Goal: Task Accomplishment & Management: Use online tool/utility

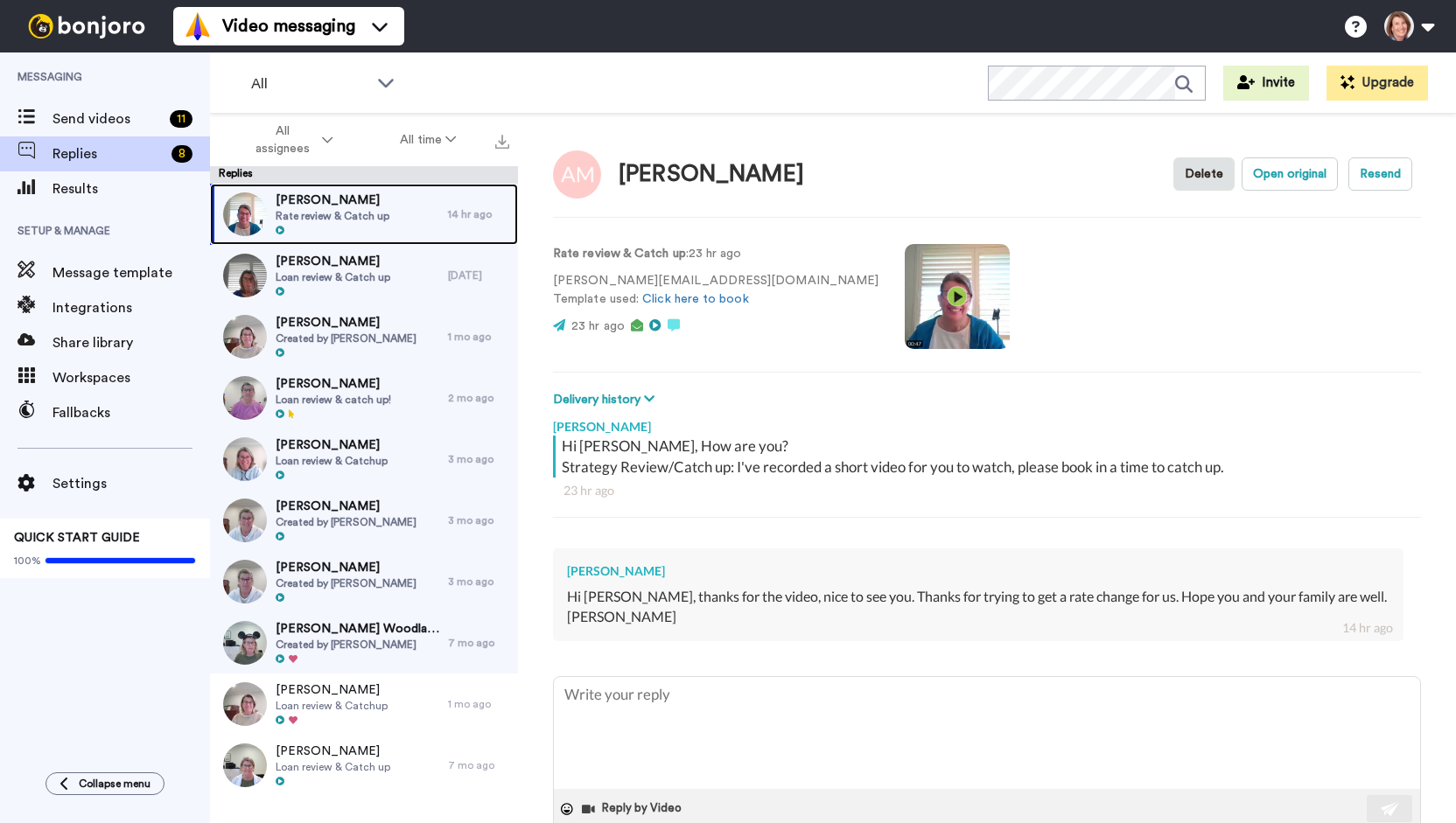
click at [382, 228] on div at bounding box center [332, 231] width 113 height 12
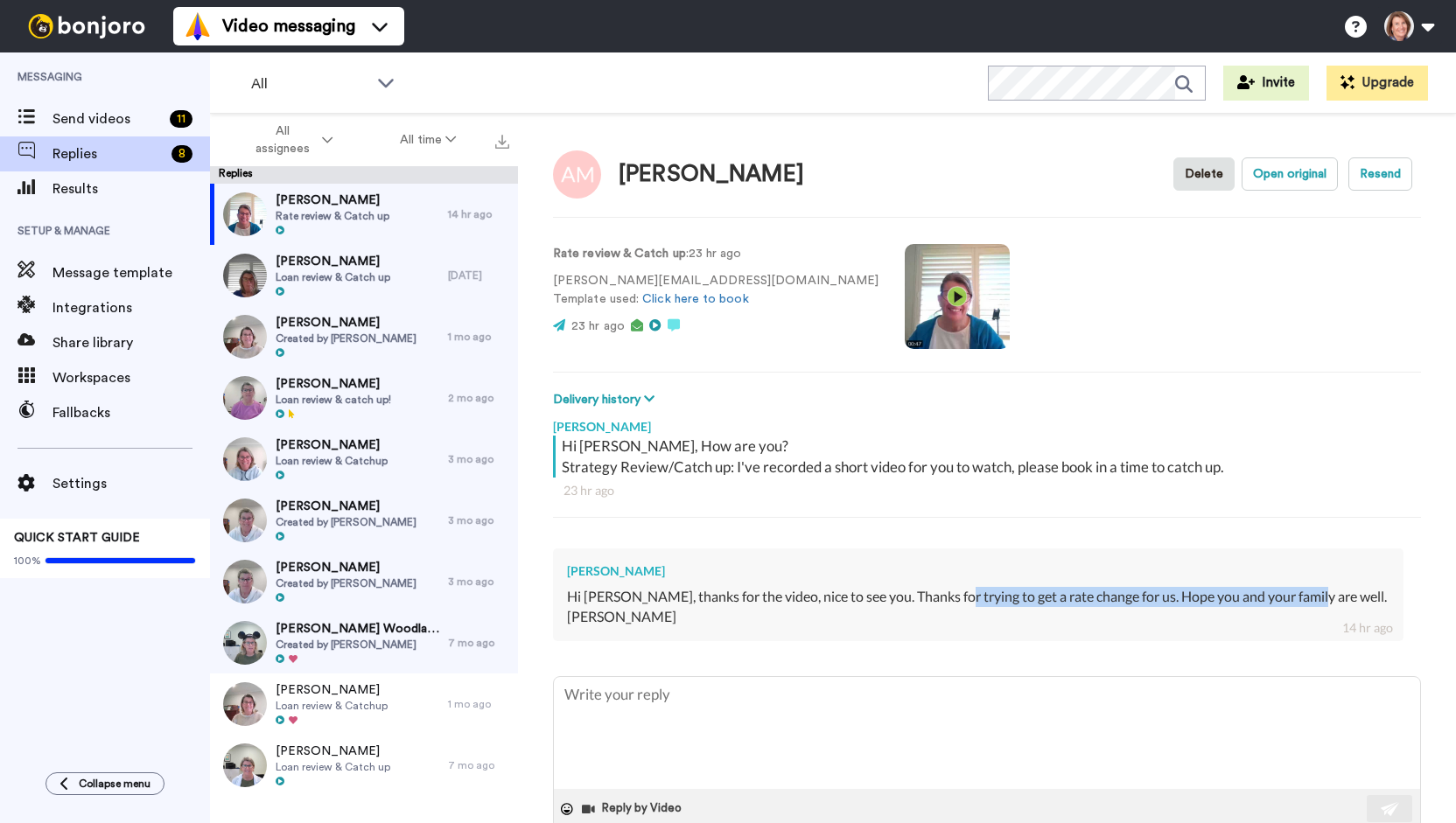
drag, startPoint x: 1024, startPoint y: 600, endPoint x: 1310, endPoint y: 601, distance: 286.0
click at [1310, 601] on div "Hi Lara, thanks for the video, nice to see you. Thanks for trying to get a rate…" at bounding box center [978, 607] width 823 height 40
click at [759, 594] on div "Hi Lara, thanks for the video, nice to see you. Thanks for trying to get a rate…" at bounding box center [978, 607] width 823 height 40
type textarea "x"
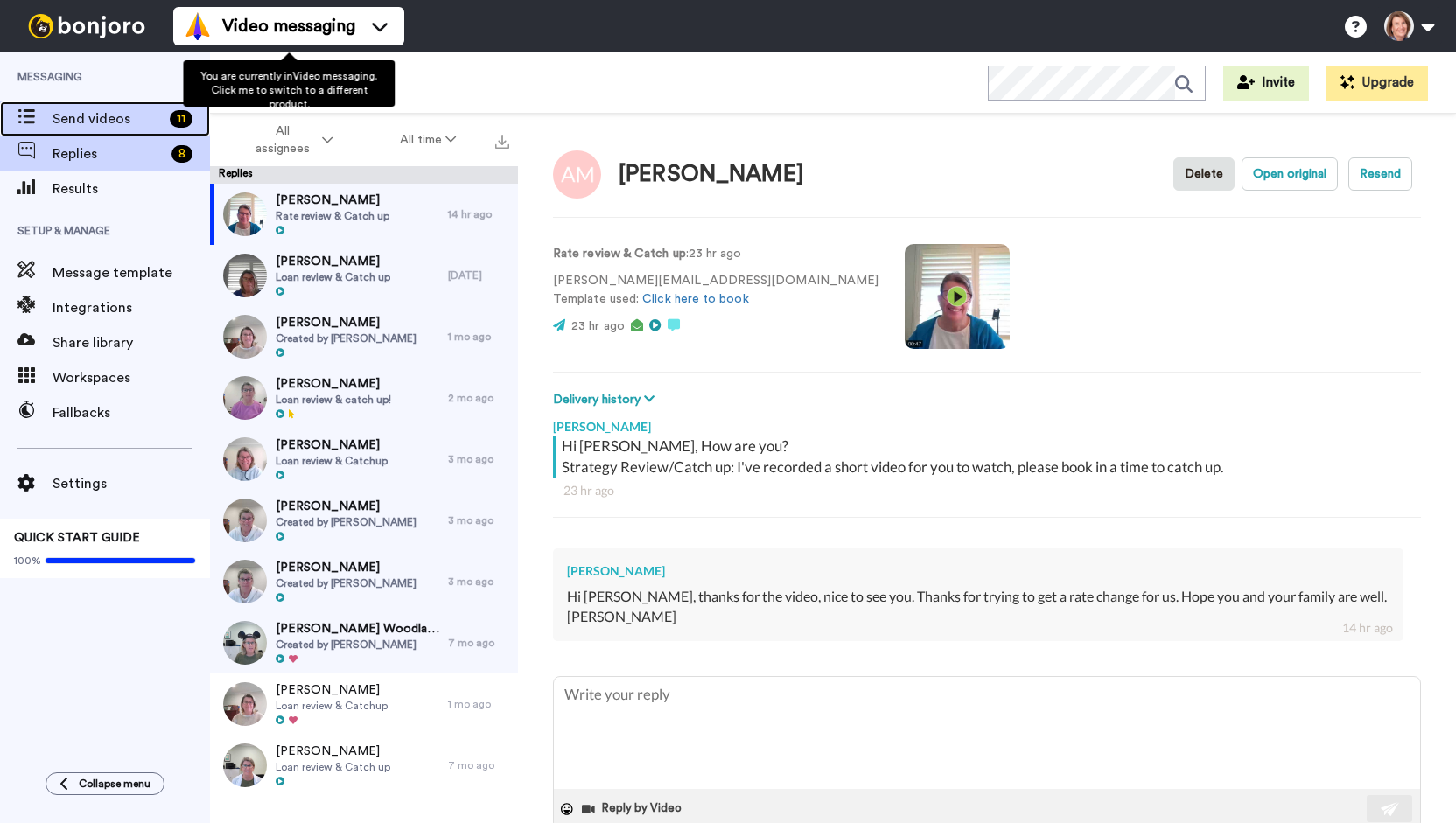
click at [87, 120] on span "Send videos" at bounding box center [107, 119] width 110 height 21
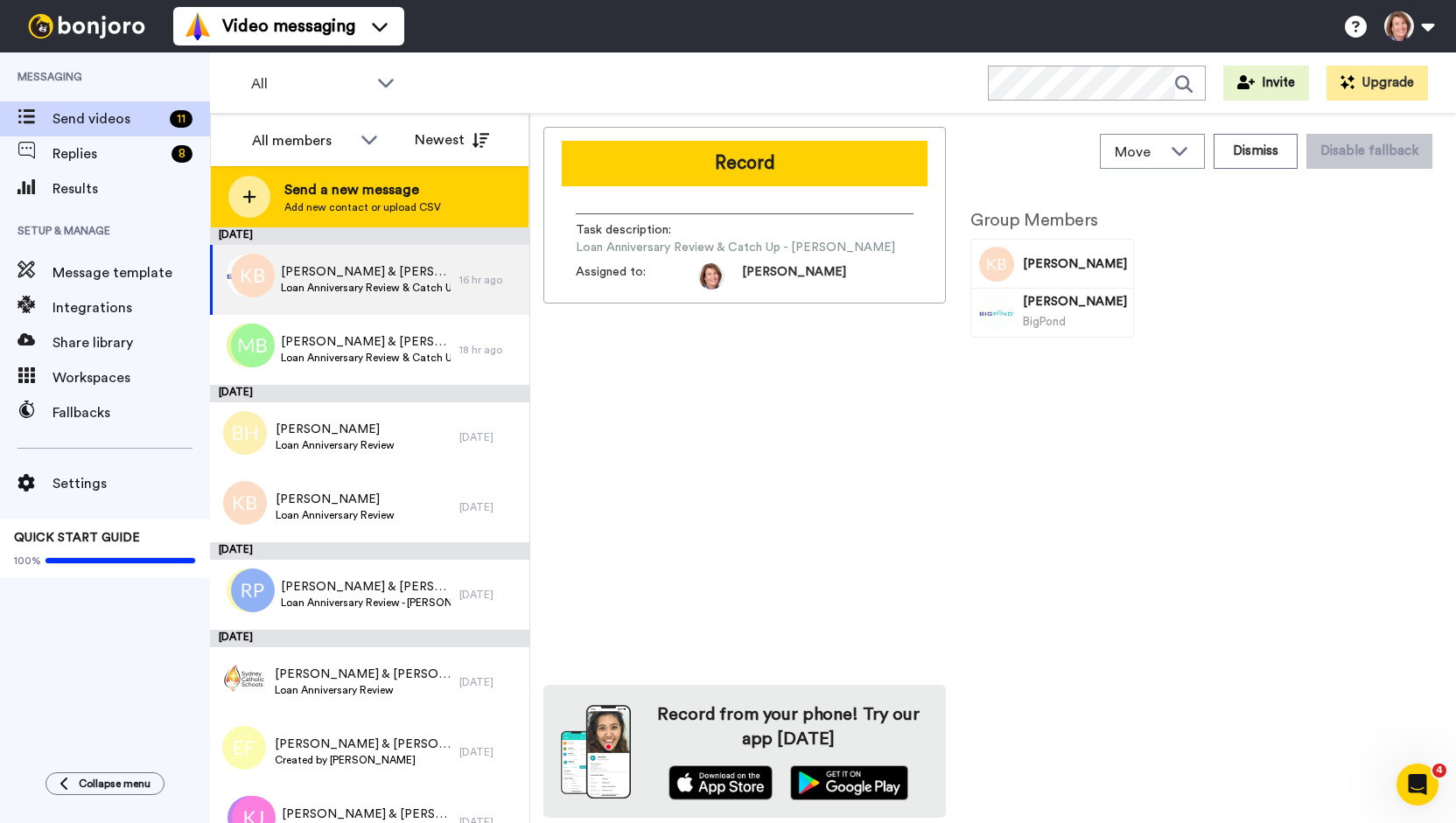
click at [330, 223] on div "Send a new message Add new contact or upload CSV" at bounding box center [369, 197] width 318 height 62
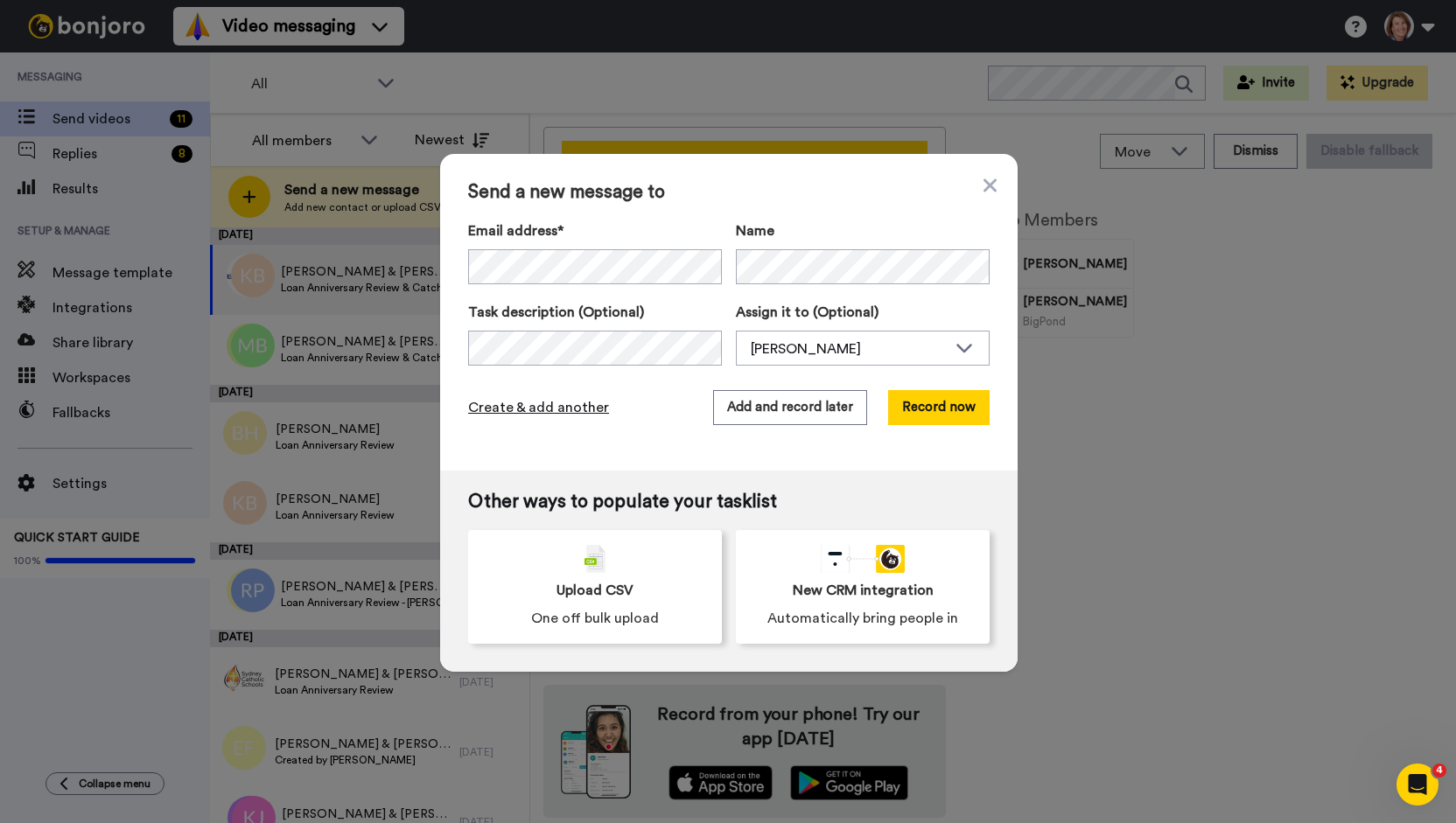
click at [550, 404] on span "Create & add another" at bounding box center [538, 408] width 141 height 21
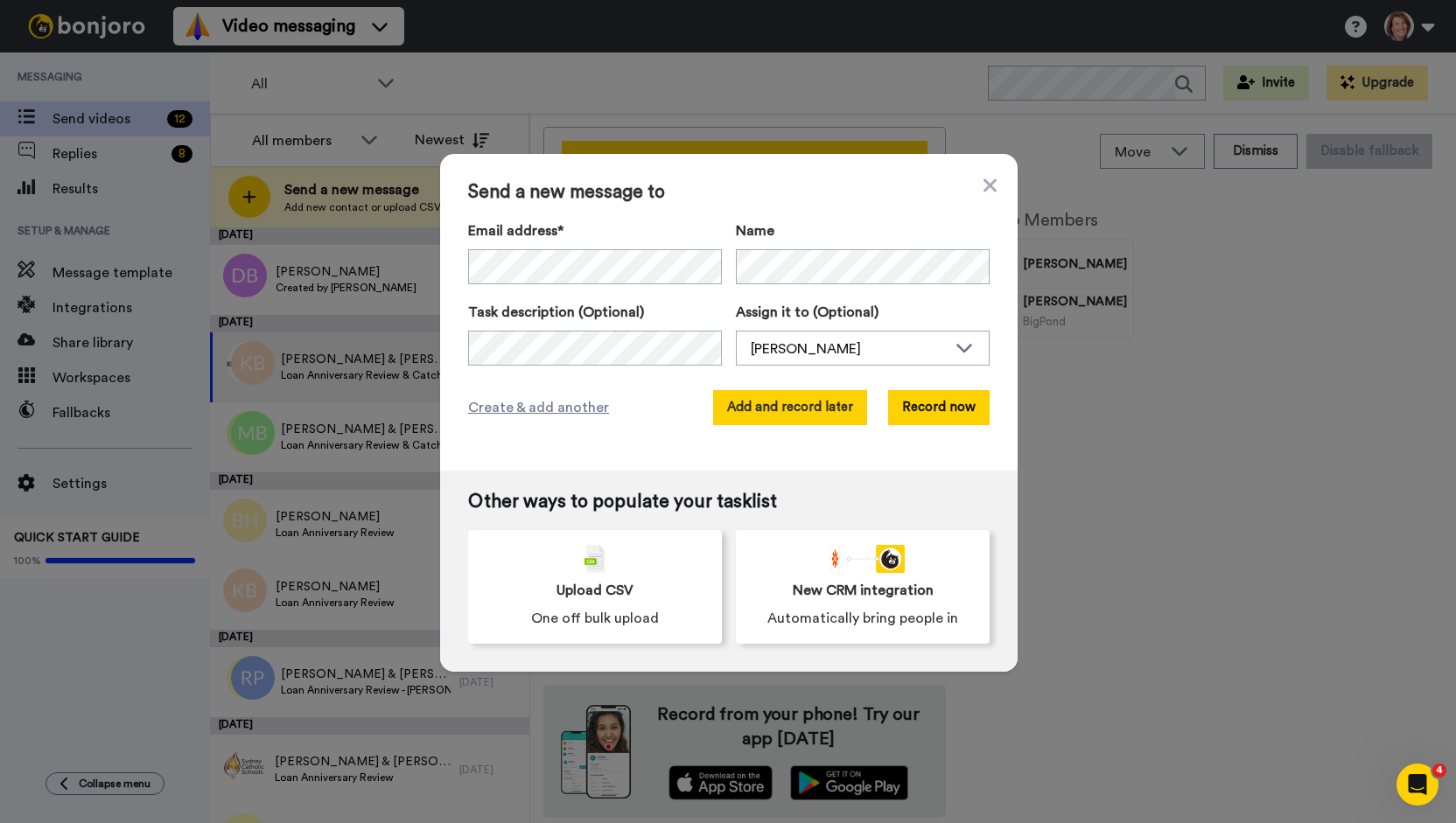
click at [781, 394] on button "Add and record later" at bounding box center [790, 408] width 154 height 35
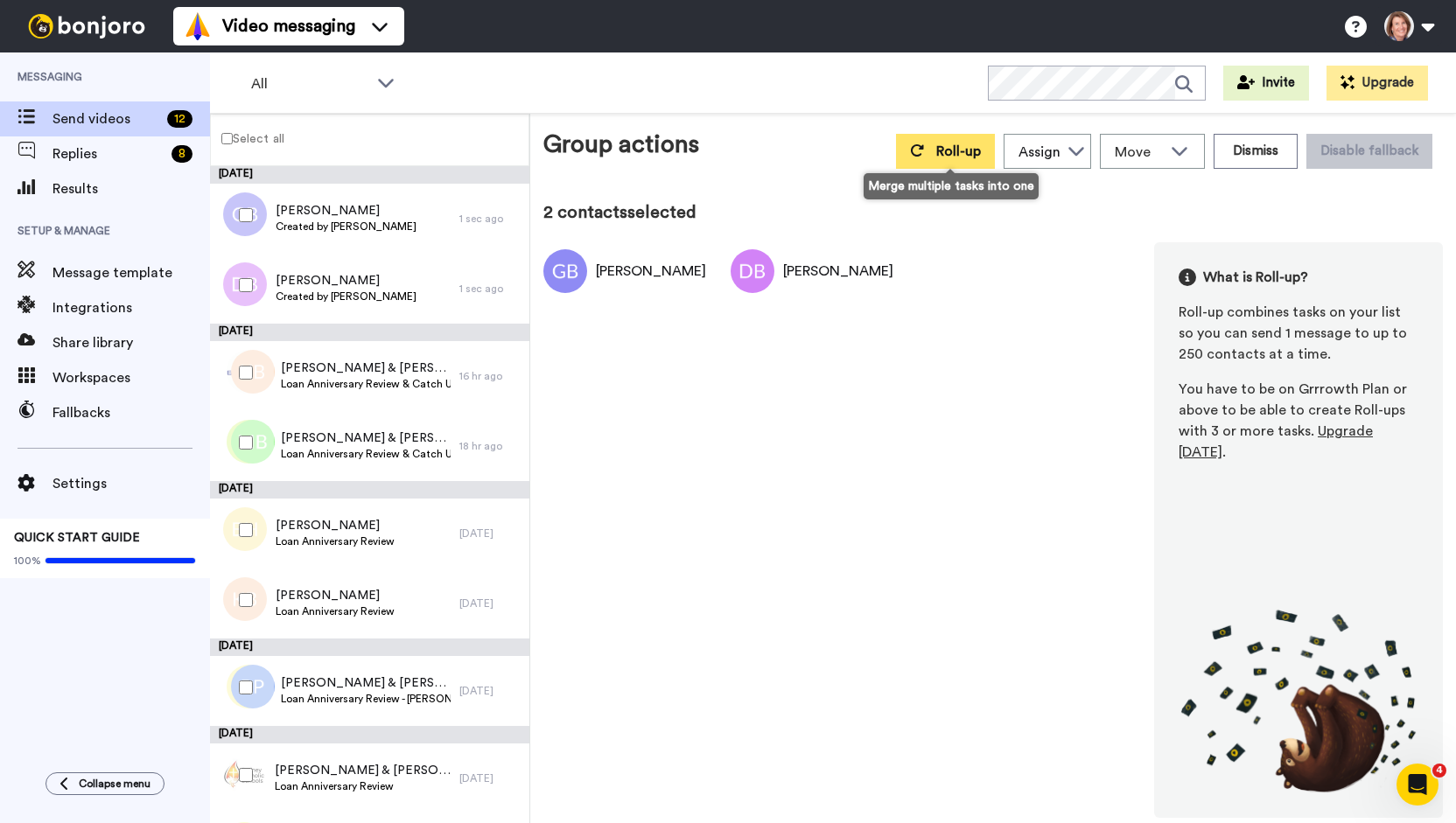
click at [971, 165] on button "Roll-up" at bounding box center [945, 151] width 99 height 35
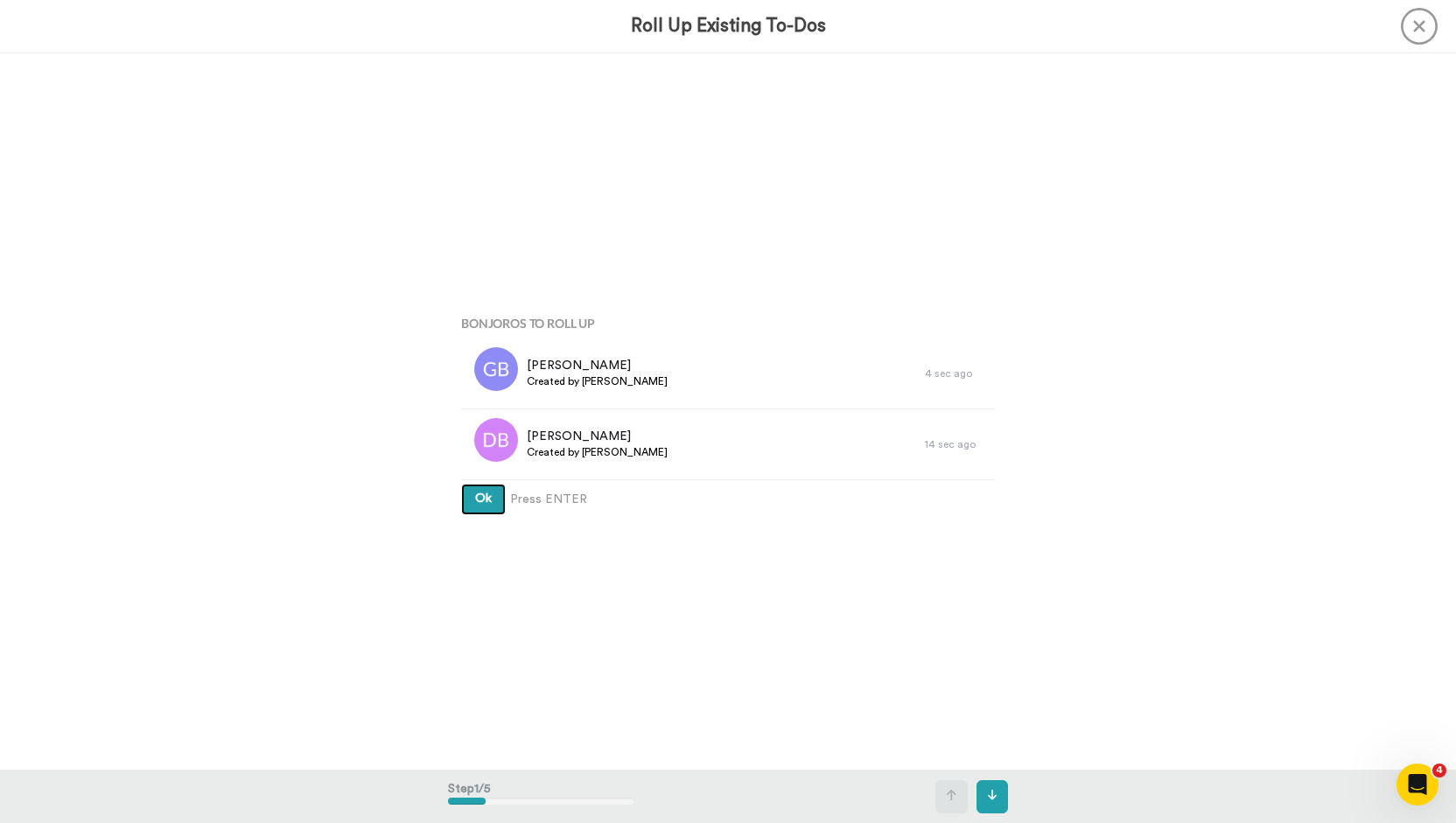
click at [468, 508] on button "Ok" at bounding box center [483, 499] width 45 height 32
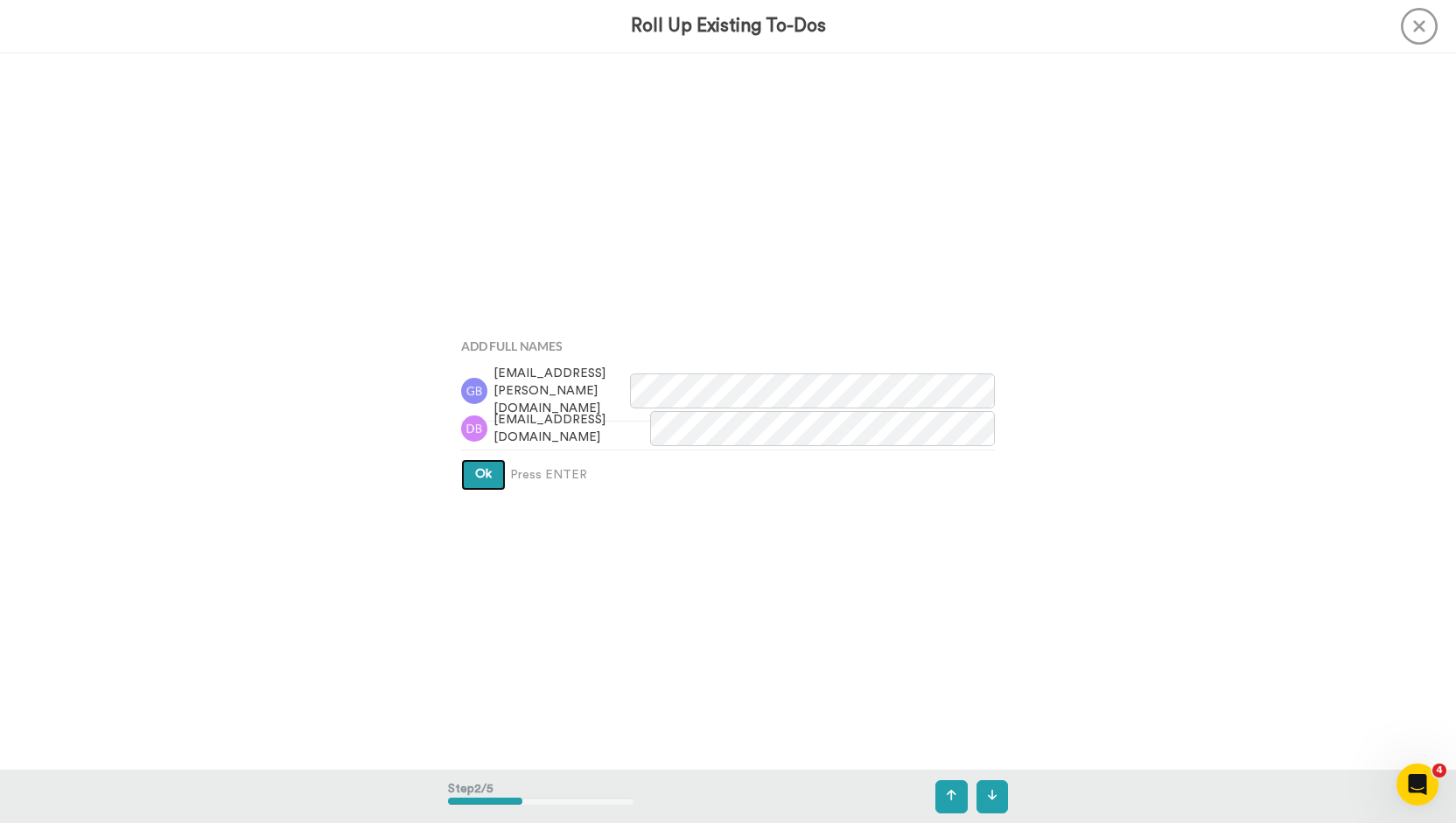
click at [480, 482] on button "Ok" at bounding box center [483, 475] width 45 height 32
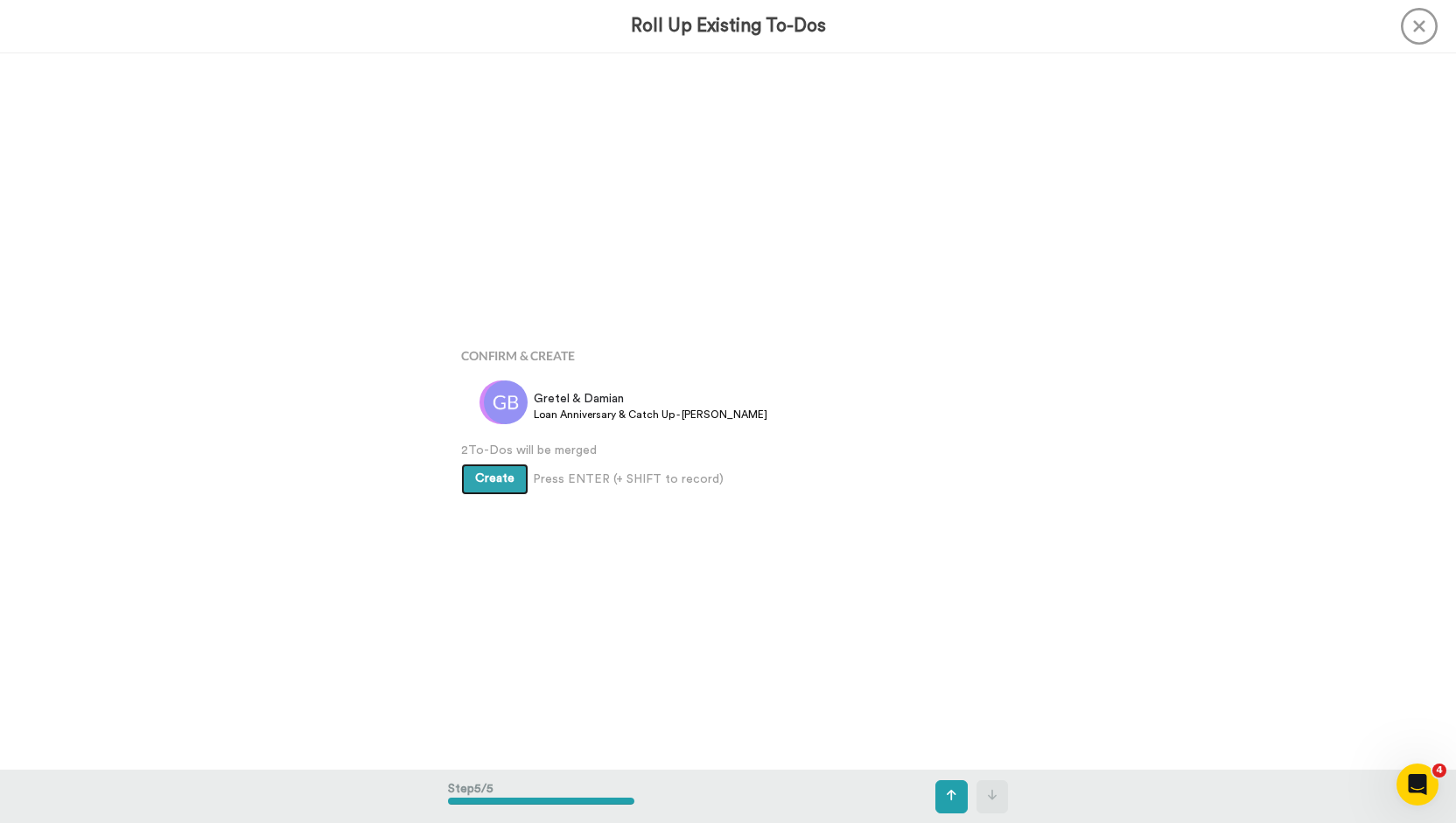
scroll to position [2866, 0]
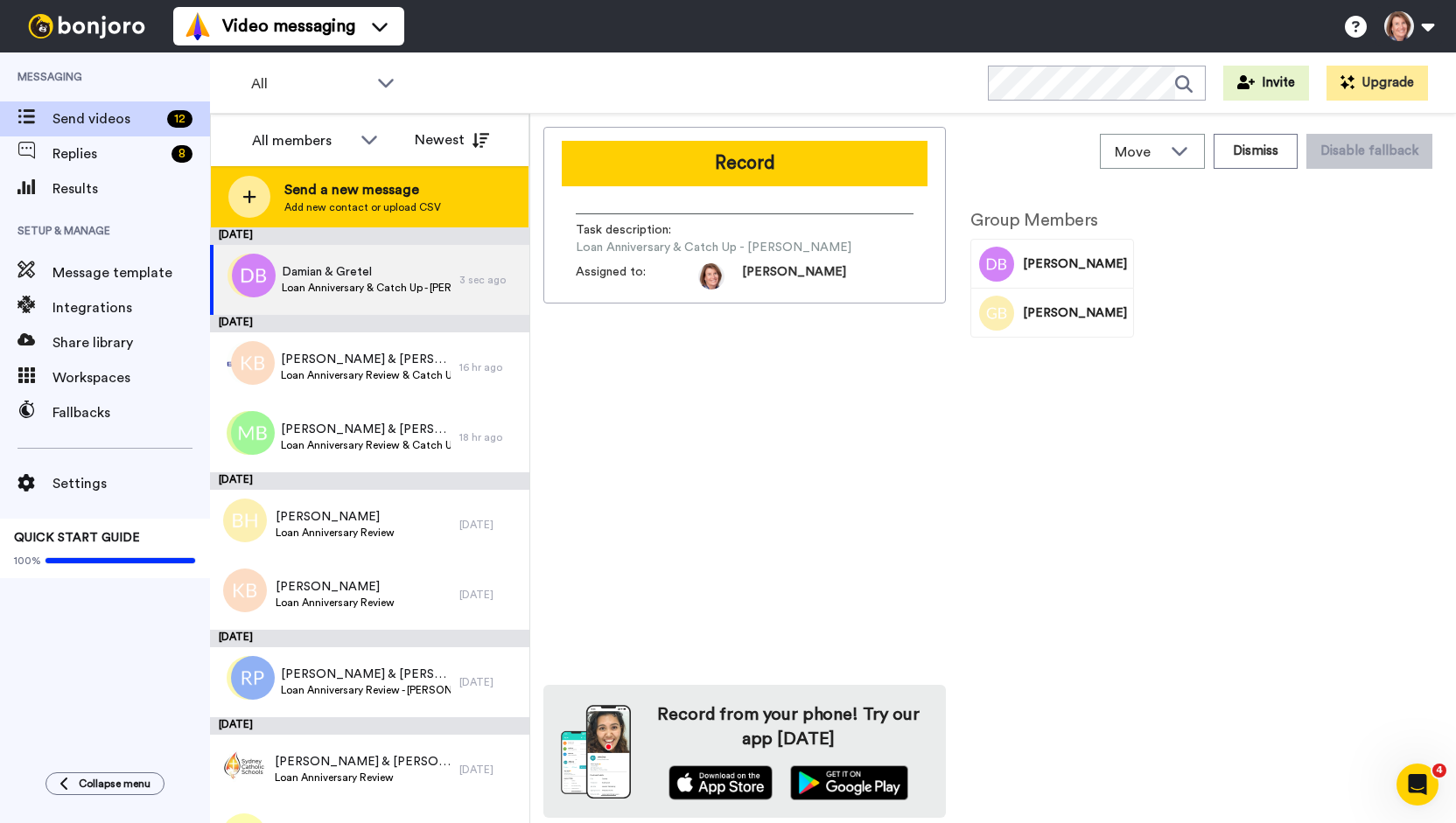
click at [284, 206] on span "Add new contact or upload CSV" at bounding box center [362, 208] width 157 height 14
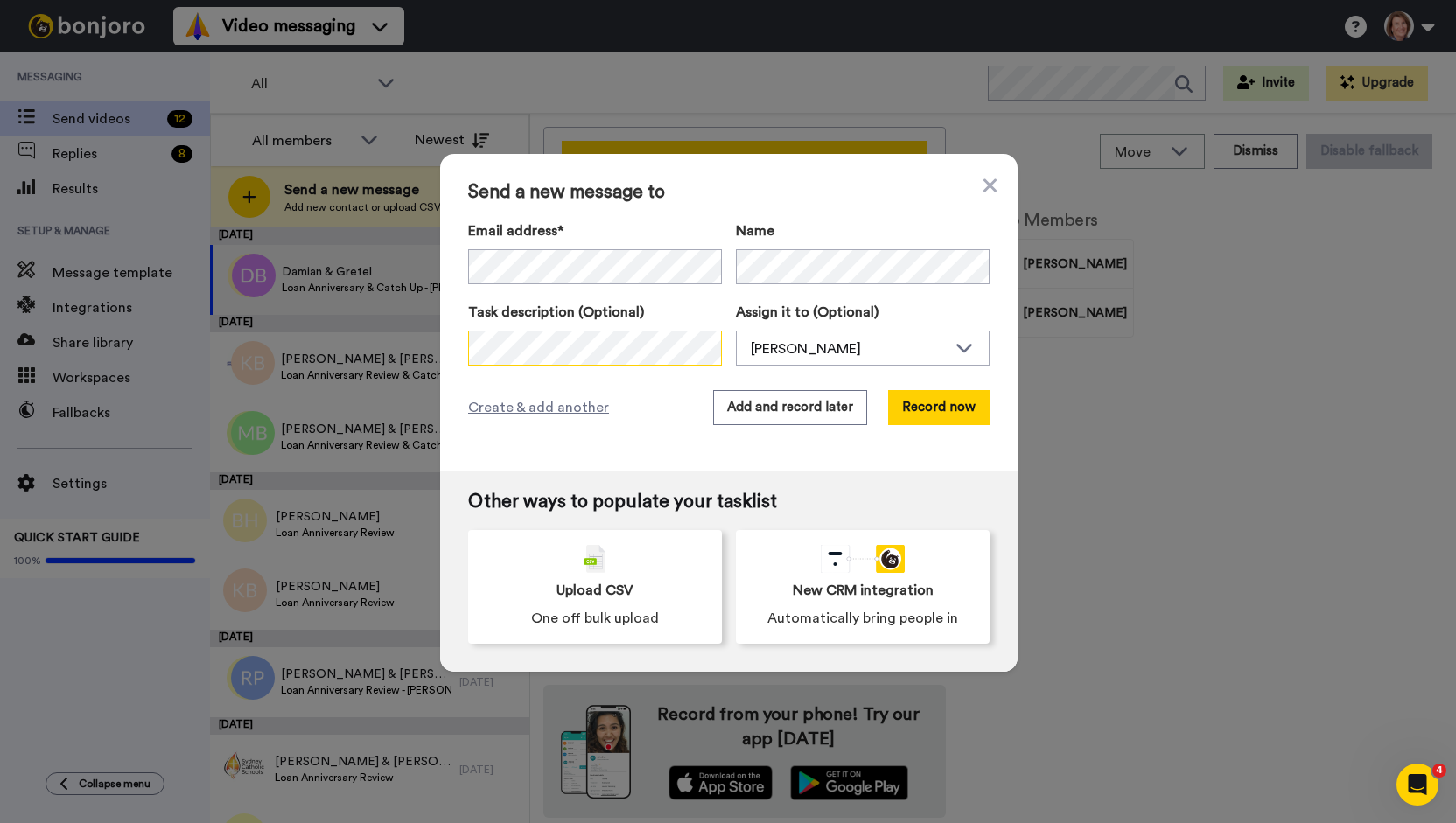
scroll to position [0, 4]
click at [748, 406] on button "Add and record later" at bounding box center [790, 408] width 154 height 35
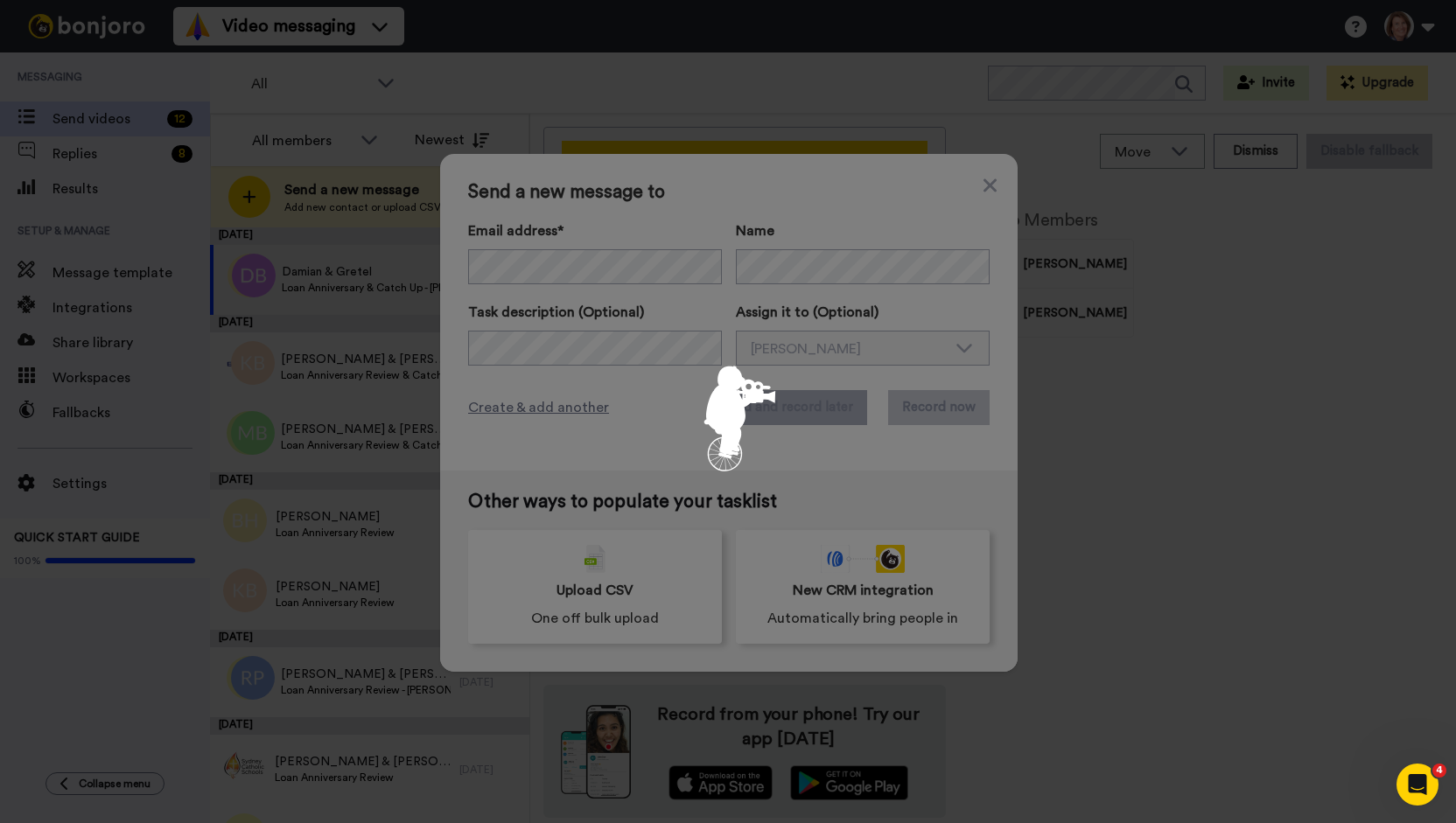
scroll to position [0, 0]
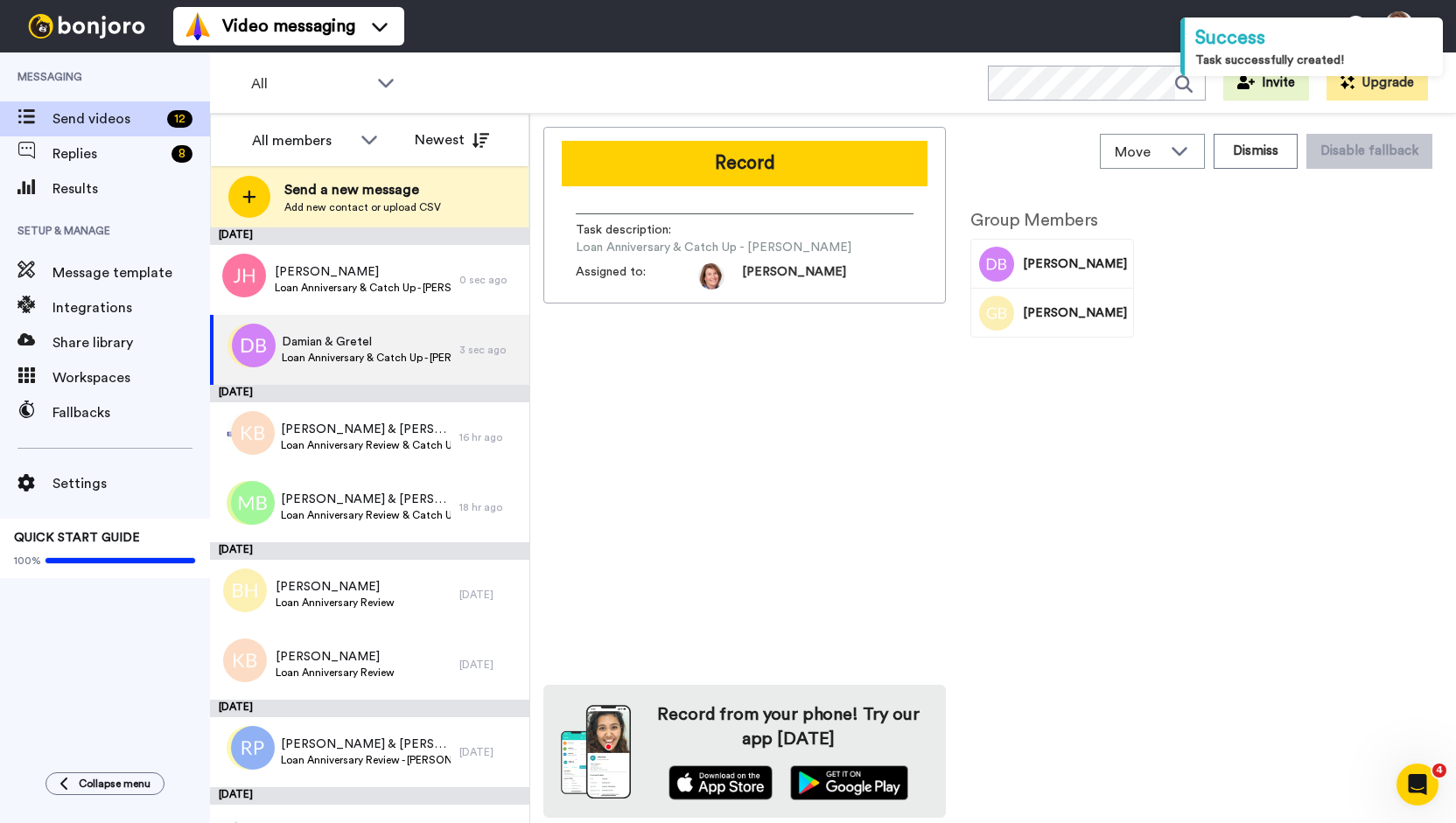
click at [735, 475] on div "Record Task description : Loan Anniversary & Catch Up - Butler Assigned to: Lar…" at bounding box center [745, 472] width 403 height 691
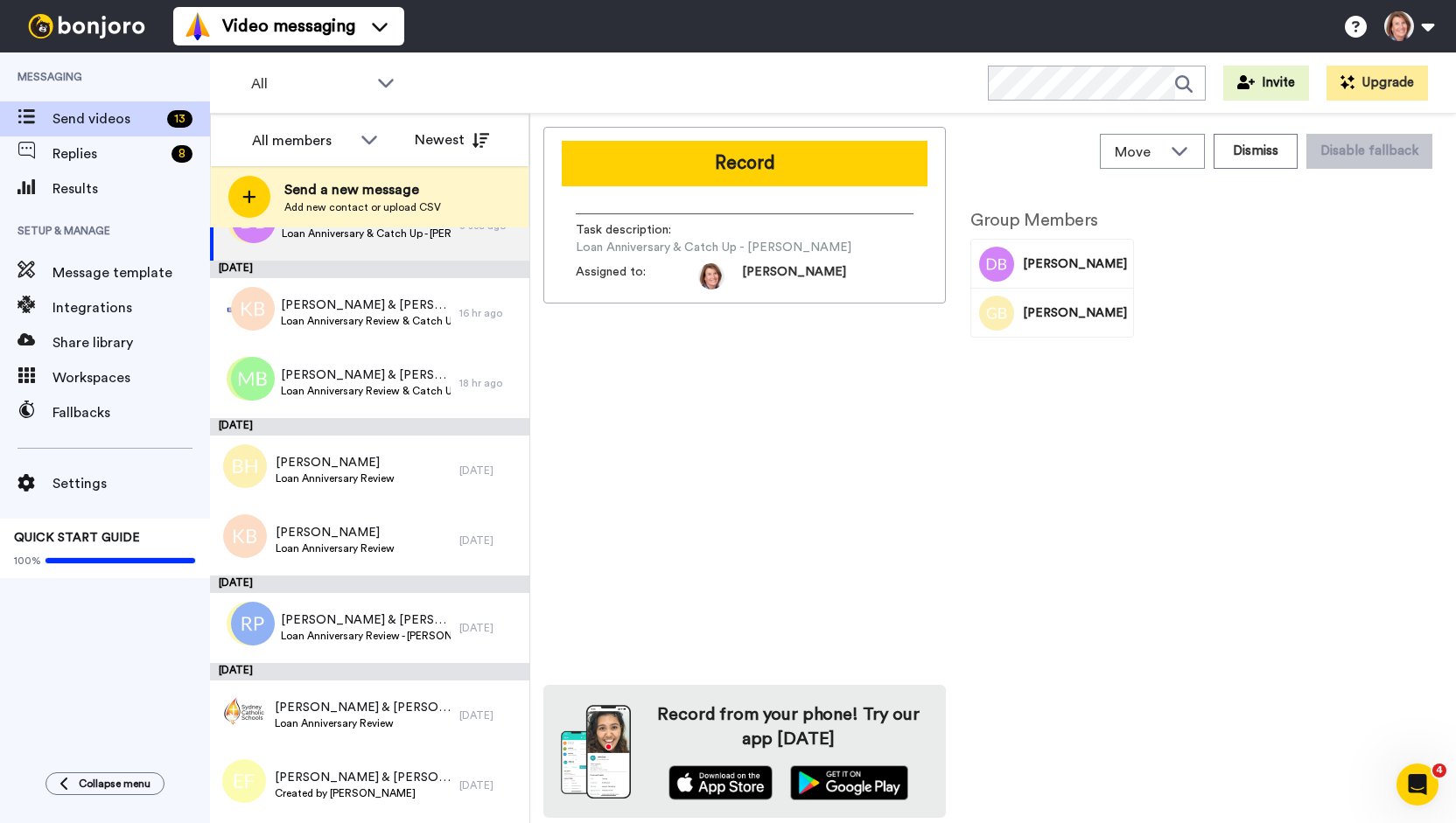
scroll to position [69, 0]
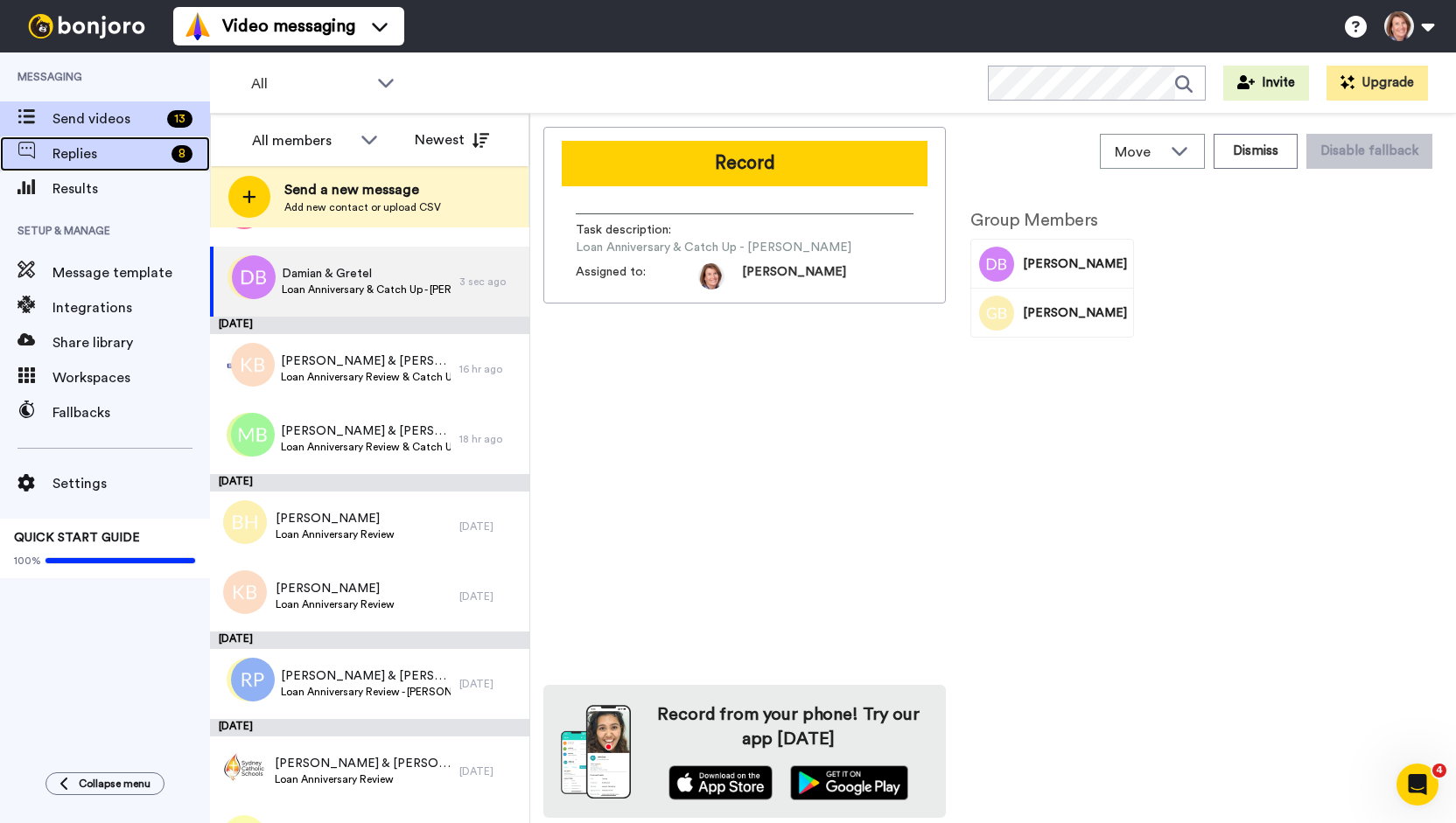
click at [116, 161] on span "Replies" at bounding box center [108, 154] width 112 height 21
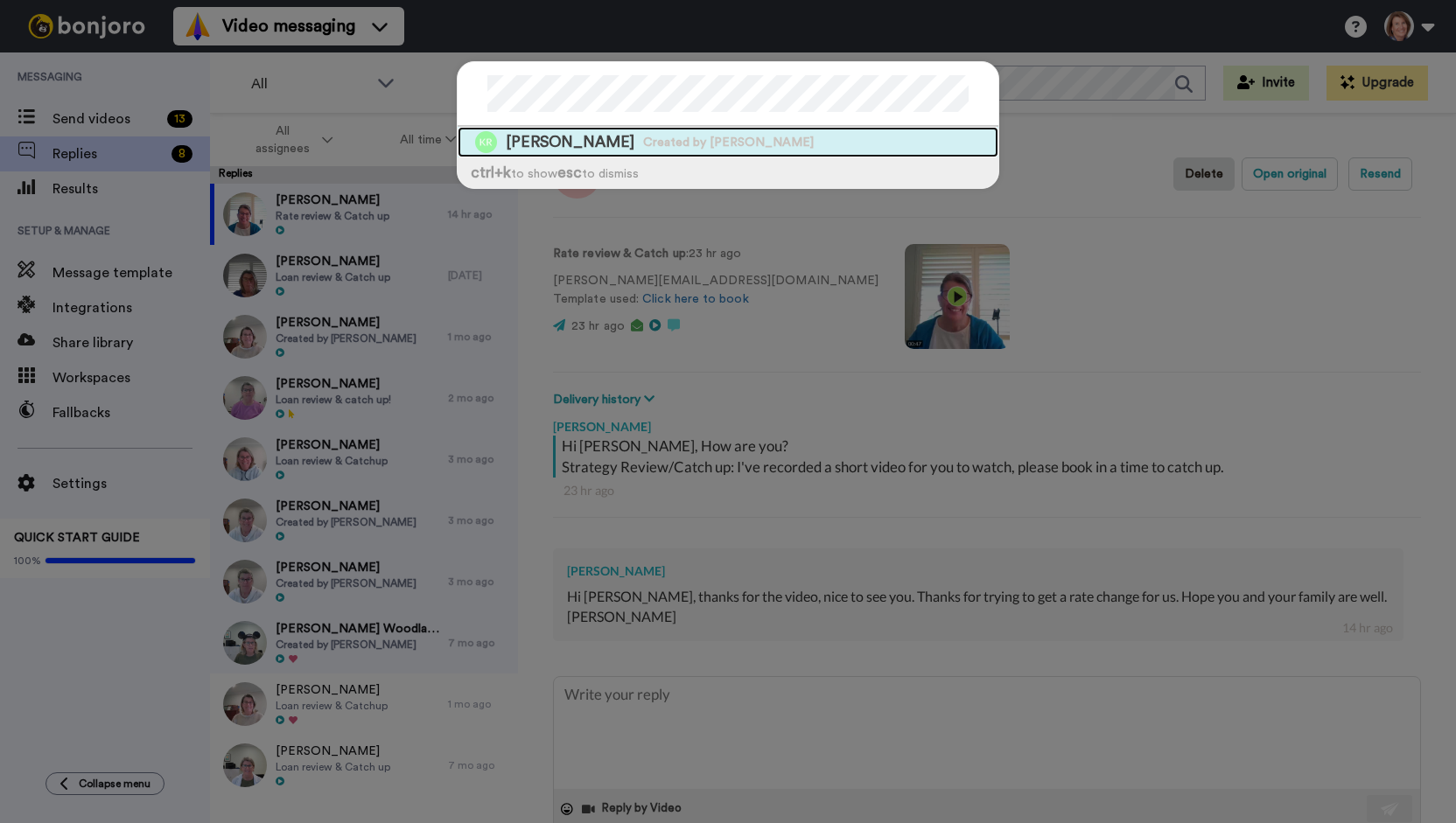
click at [643, 142] on span "Created by [PERSON_NAME]" at bounding box center [728, 142] width 171 height 18
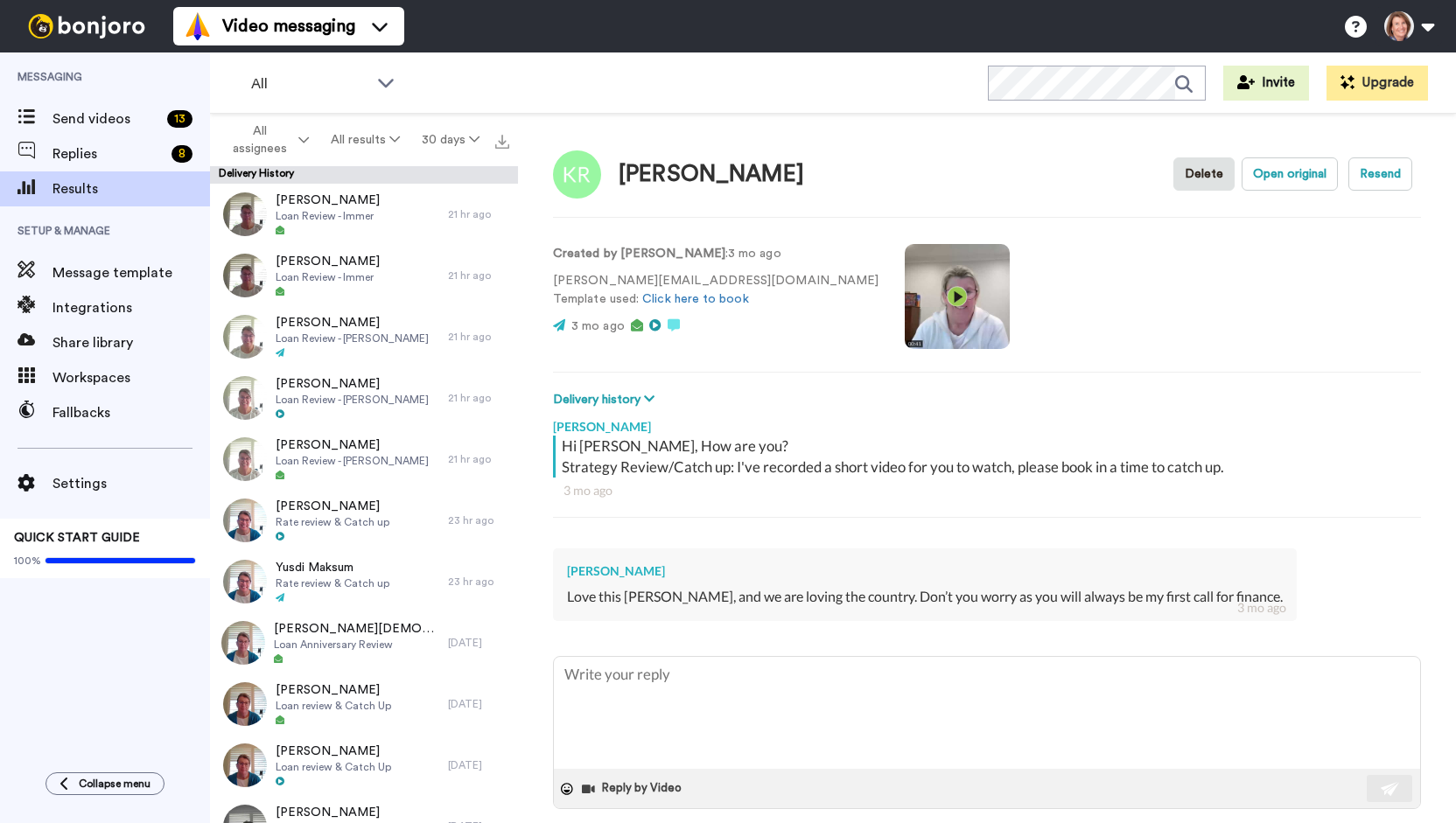
type textarea "x"
